Goal: Obtain resource: Obtain resource

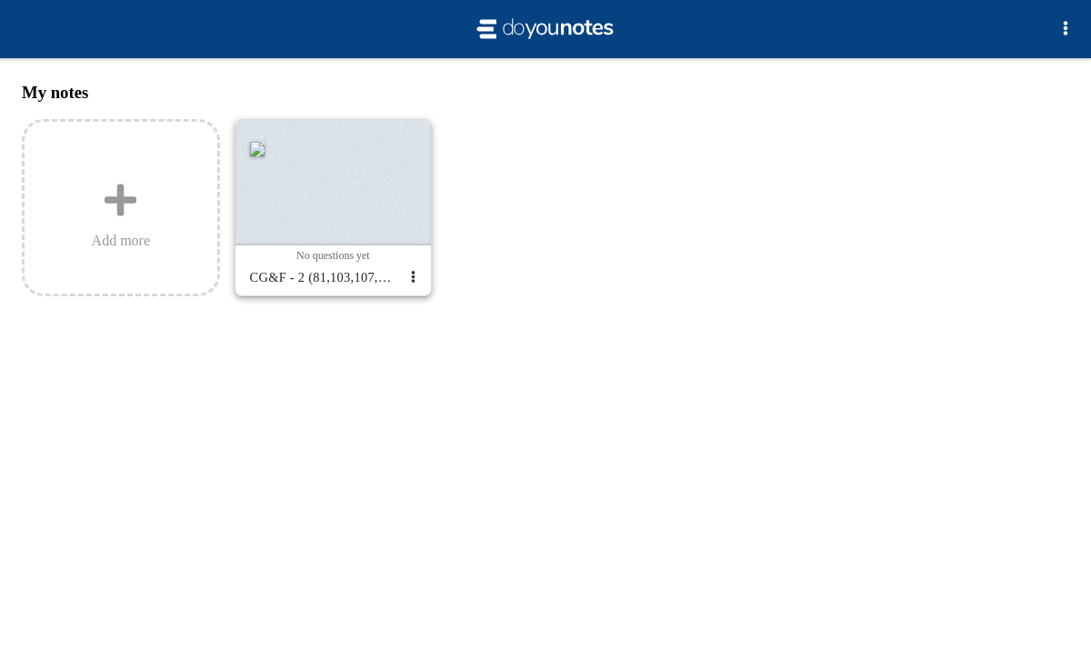
click at [372, 190] on div at bounding box center [334, 183] width 196 height 126
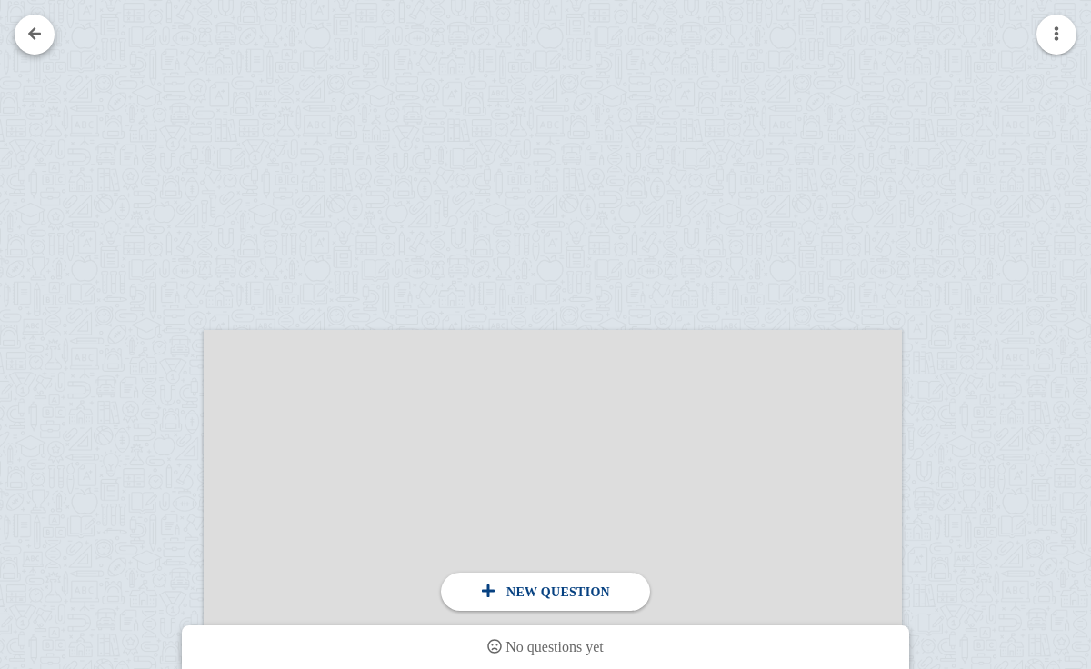
click at [45, 26] on link at bounding box center [35, 35] width 40 height 40
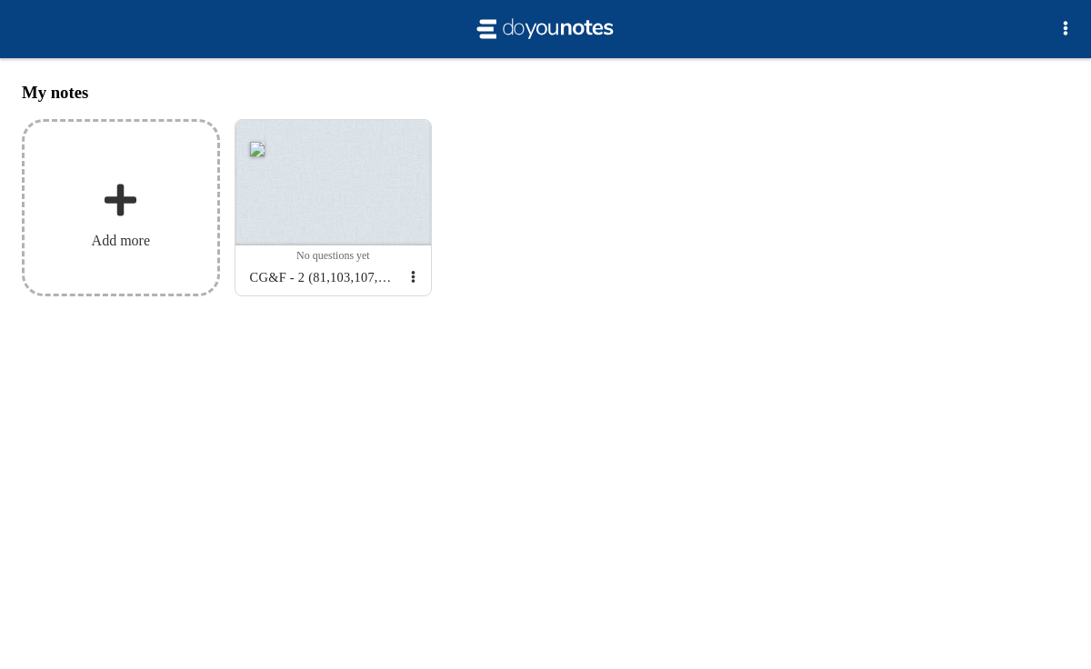
click at [155, 198] on label "Add more" at bounding box center [121, 207] width 198 height 177
click at [0, 0] on input "Add my notes" at bounding box center [0, 0] width 0 height 0
